Goal: Task Accomplishment & Management: Use online tool/utility

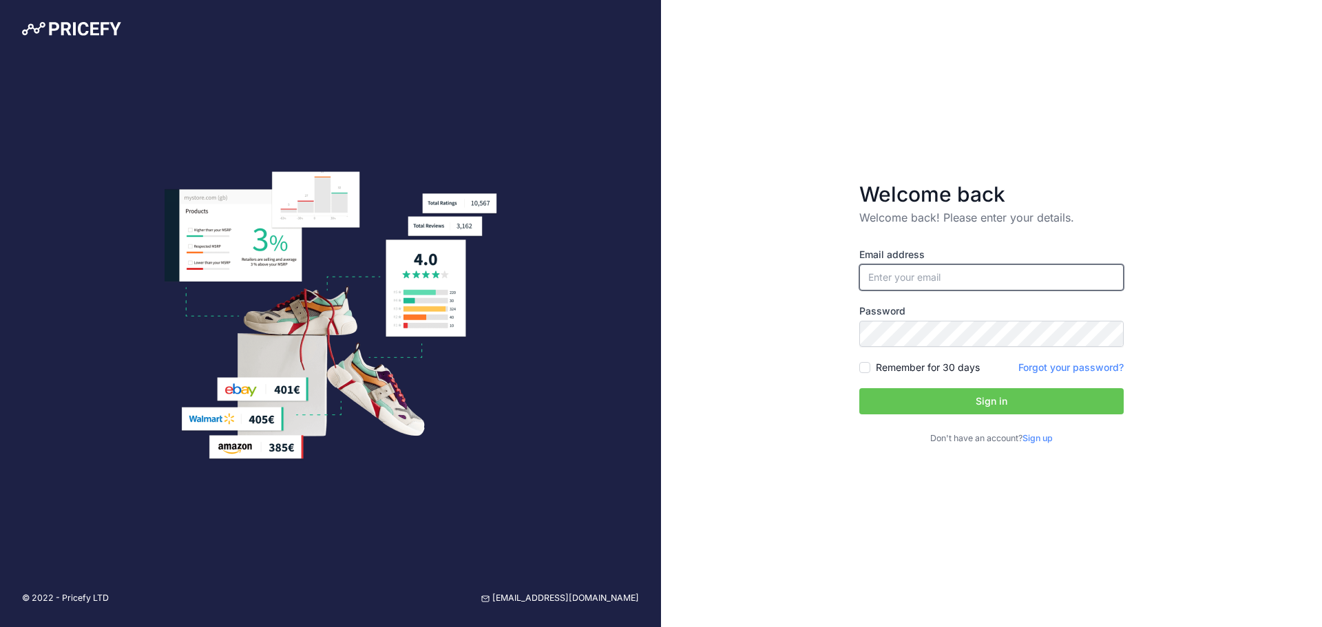
type input "[EMAIL_ADDRESS][DOMAIN_NAME]"
click at [959, 400] on button "Sign in" at bounding box center [991, 401] width 264 height 26
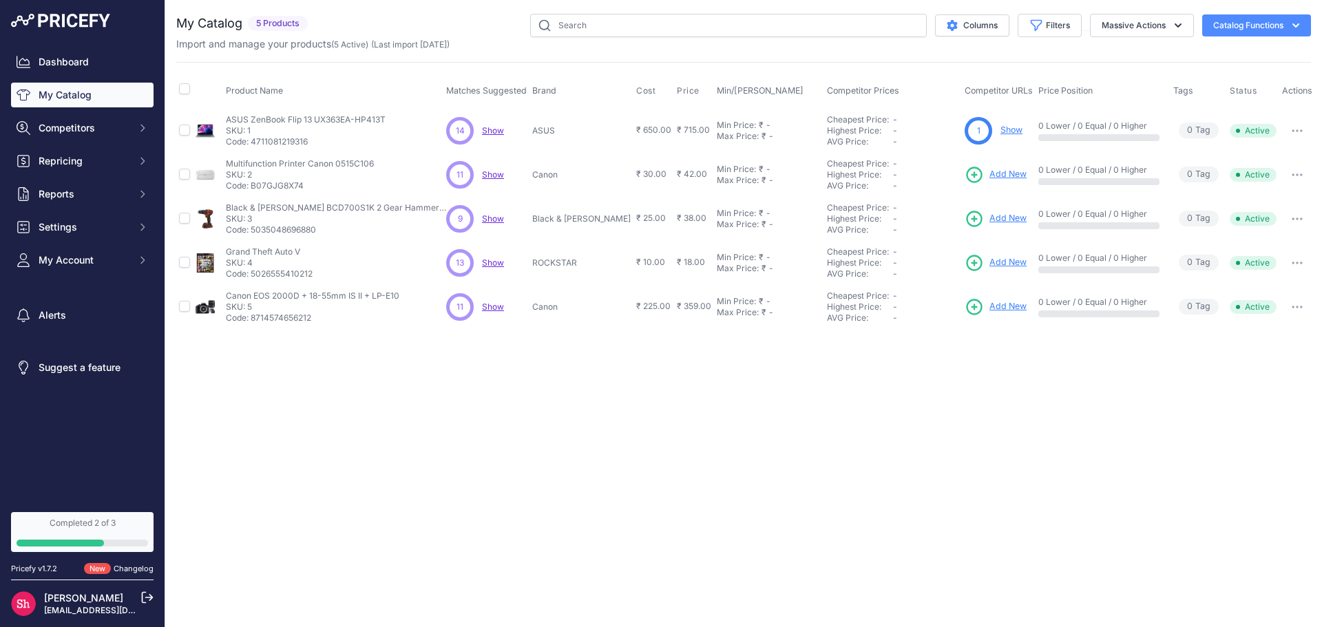
drag, startPoint x: 230, startPoint y: 131, endPoint x: 321, endPoint y: 140, distance: 91.3
click at [321, 140] on div "ASUS ZenBook Flip 13 UX363EA-HP413T ASUS ZenBook Flip 13 UX363EA-HP413T SKU: 1 …" at bounding box center [306, 130] width 160 height 33
copy div "SKU: 1 Code: 4711081219316"
drag, startPoint x: 540, startPoint y: 129, endPoint x: 564, endPoint y: 128, distance: 24.8
click at [564, 128] on p "ASUS" at bounding box center [581, 130] width 98 height 11
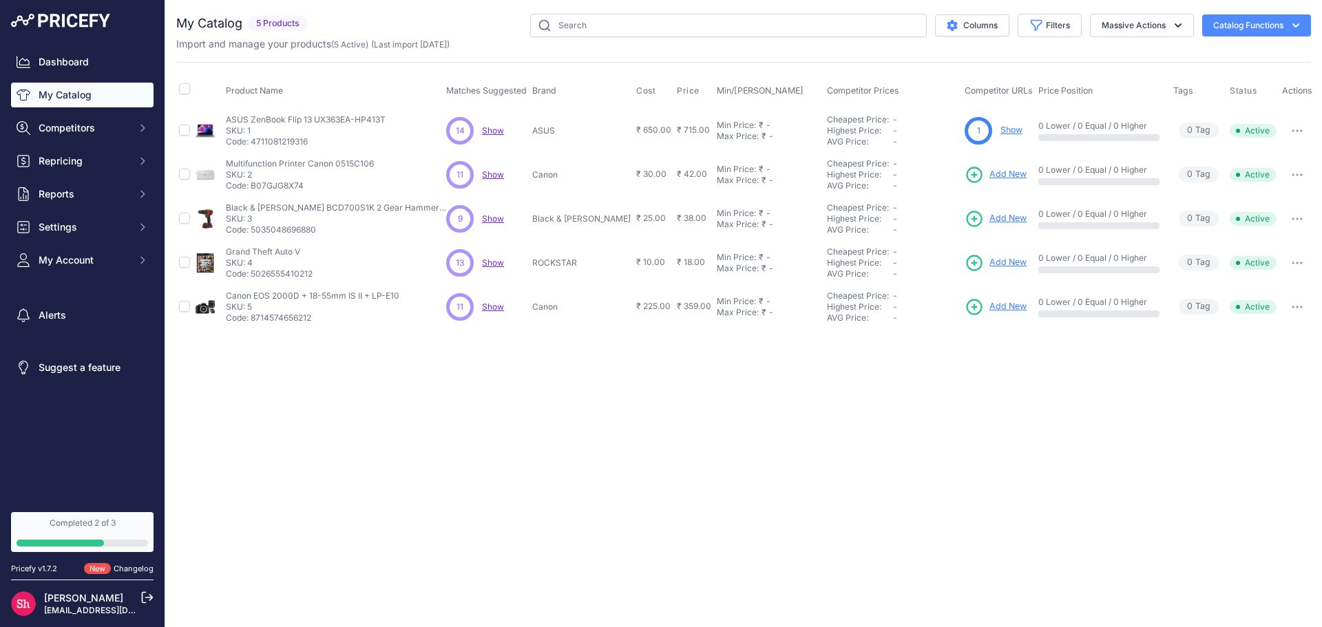
copy p "ASUS"
drag, startPoint x: 226, startPoint y: 92, endPoint x: 1305, endPoint y: 82, distance: 1079.4
click at [1305, 82] on tr "Product Name Matches Suggested Brand Cost" at bounding box center [745, 91] width 1139 height 34
copy tr "Product Name Matches Suggested Brand Cost Price Min/Max Price Competitor Prices…"
